Goal: Information Seeking & Learning: Learn about a topic

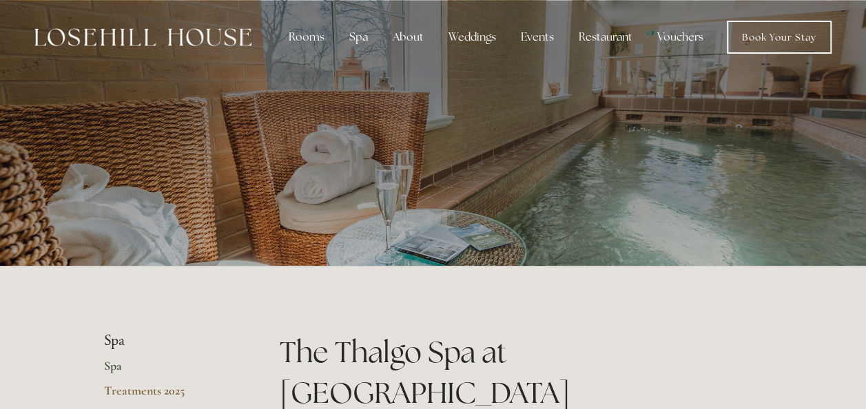
click at [124, 39] on img at bounding box center [142, 37] width 217 height 18
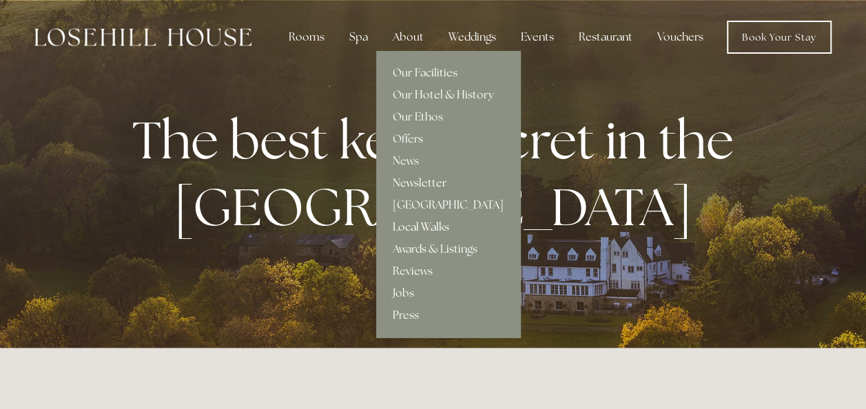
click at [434, 225] on link "Local Walks" at bounding box center [448, 227] width 144 height 22
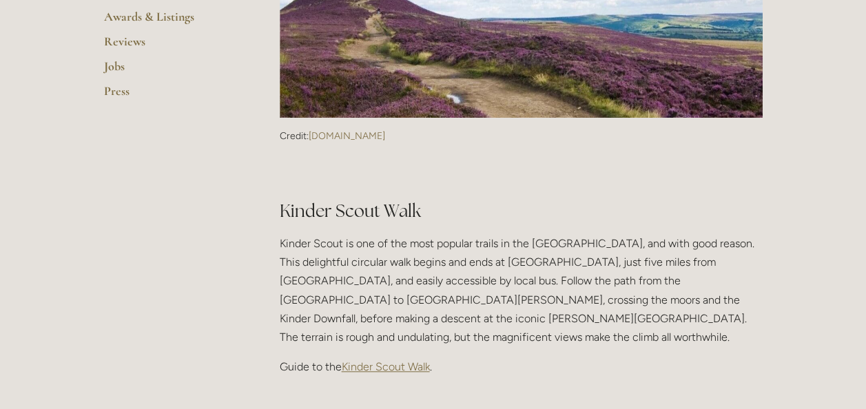
scroll to position [551, 0]
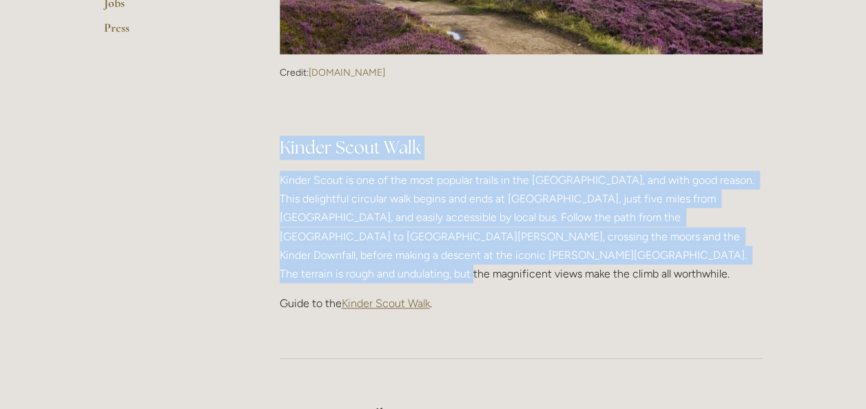
drag, startPoint x: 281, startPoint y: 143, endPoint x: 743, endPoint y: 252, distance: 474.3
click at [743, 252] on div "Kinder Scout Walk Kinder Scout is one of the most popular trails in the Dark Pe…" at bounding box center [521, 212] width 483 height 201
copy div "Kinder Scout Walk Kinder Scout is one of the most popular trails in the Dark Pe…"
